Goal: Obtain resource: Download file/media

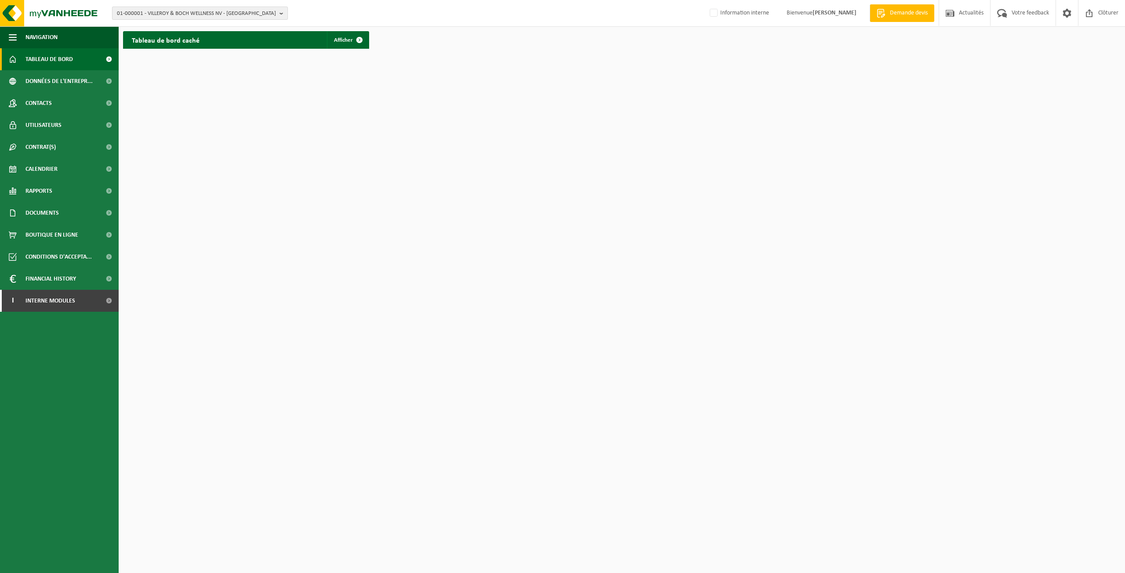
click at [230, 14] on span "01-000001 - VILLEROY & BOCH WELLNESS NV - ROESELARE" at bounding box center [196, 13] width 159 height 13
type input "v"
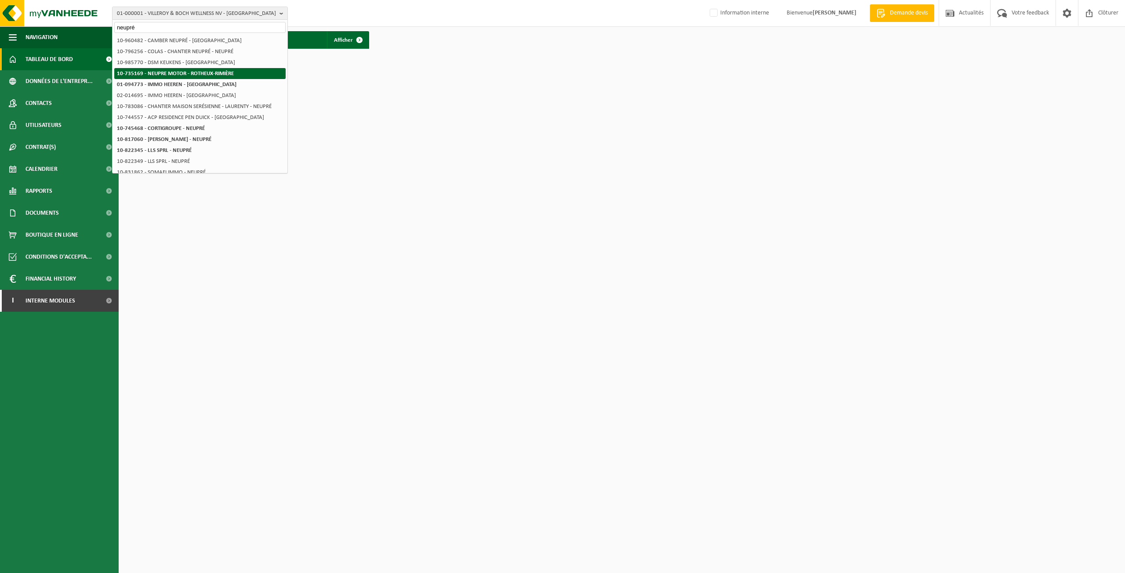
type input "neupré"
click at [183, 75] on strong "10-735169 - NEUPRE MOTOR - ROTHEUX-RIMIÈRE" at bounding box center [175, 74] width 117 height 6
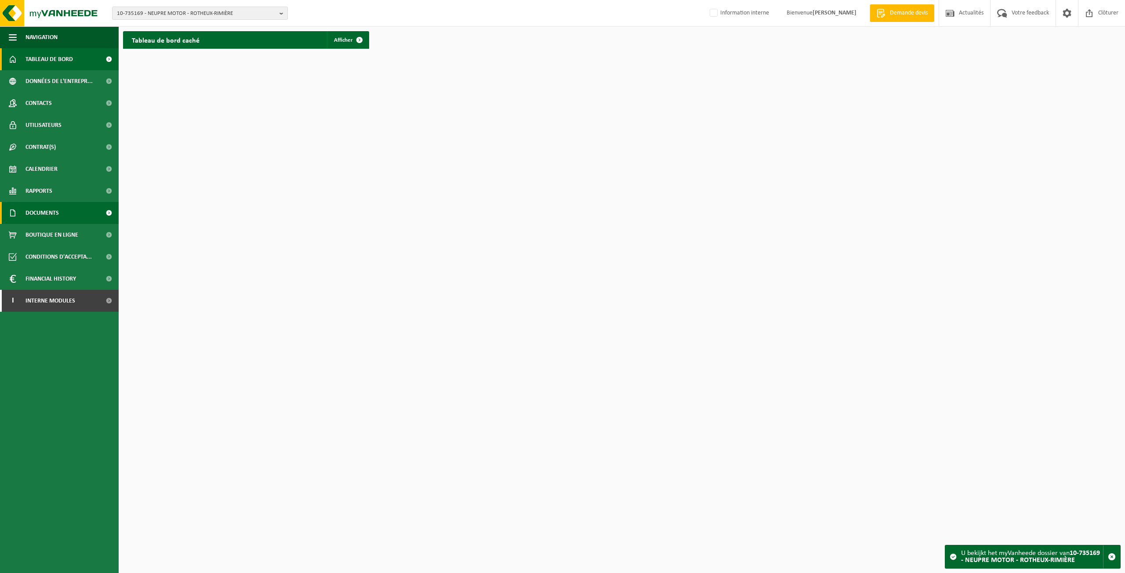
click at [60, 213] on link "Documents" at bounding box center [59, 213] width 119 height 22
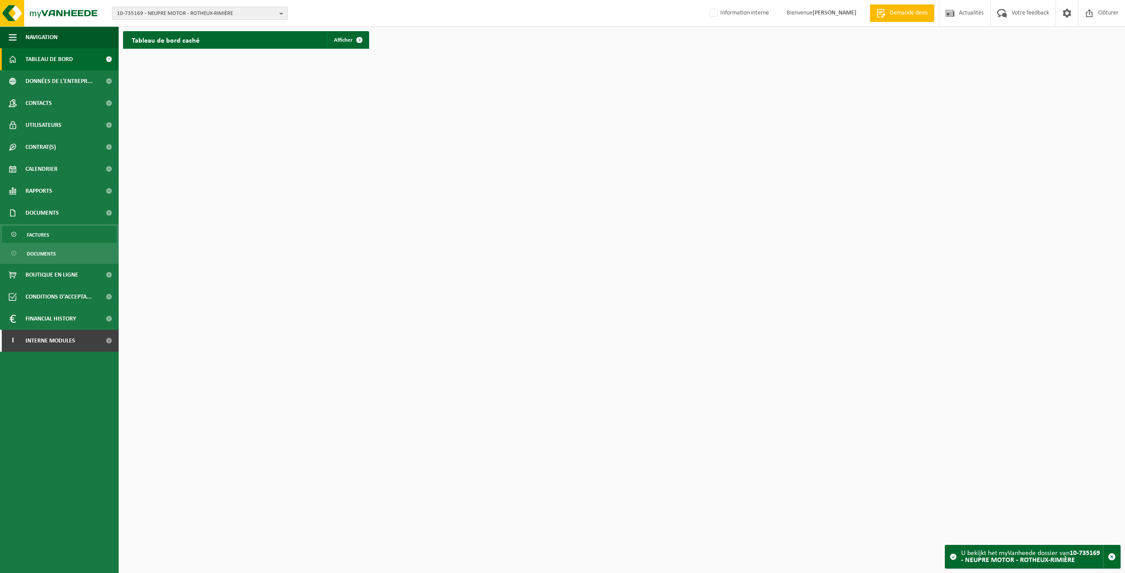
click at [74, 233] on link "Factures" at bounding box center [59, 234] width 114 height 17
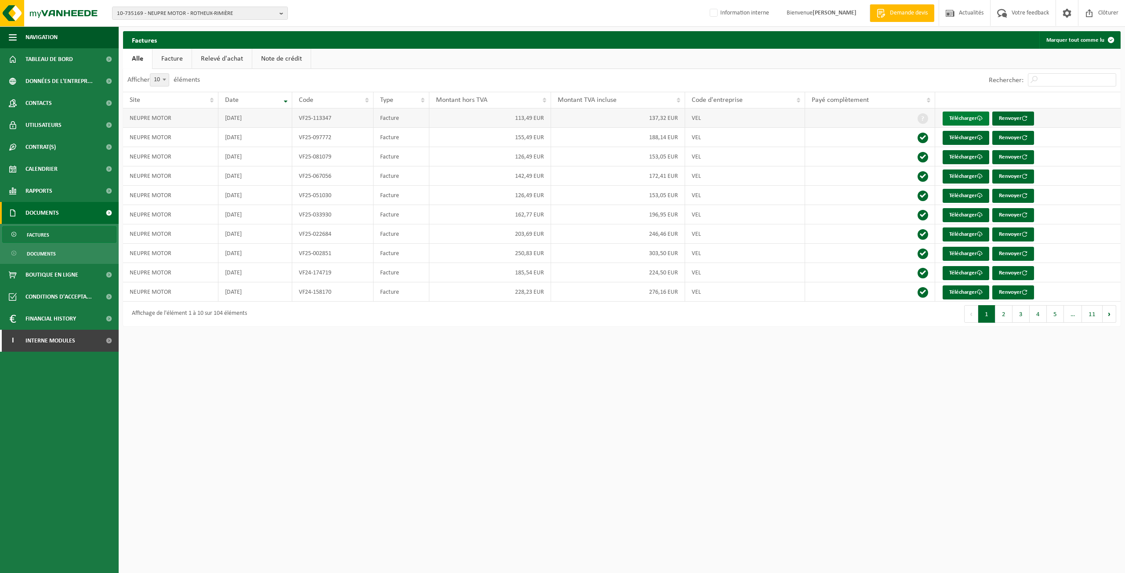
click at [970, 120] on link "Télécharger" at bounding box center [965, 119] width 47 height 14
